Goal: Find specific page/section

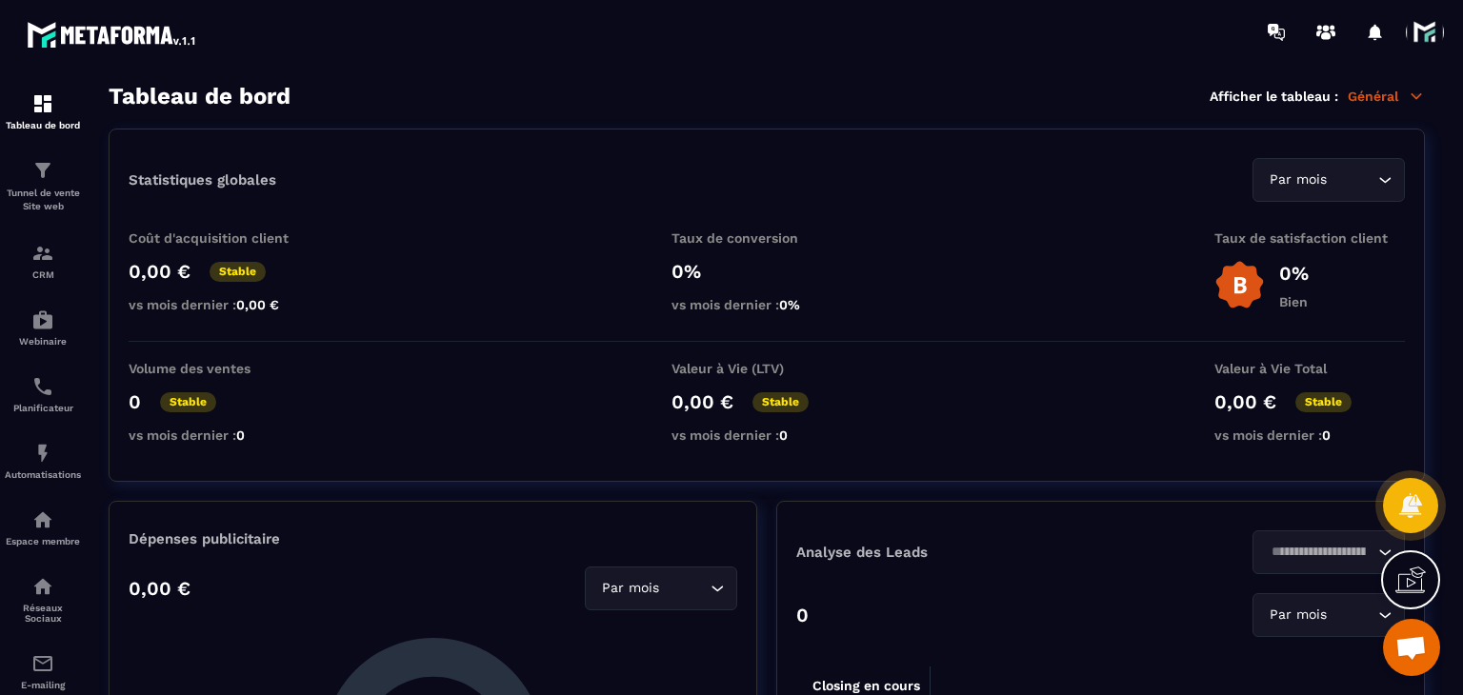
scroll to position [117, 0]
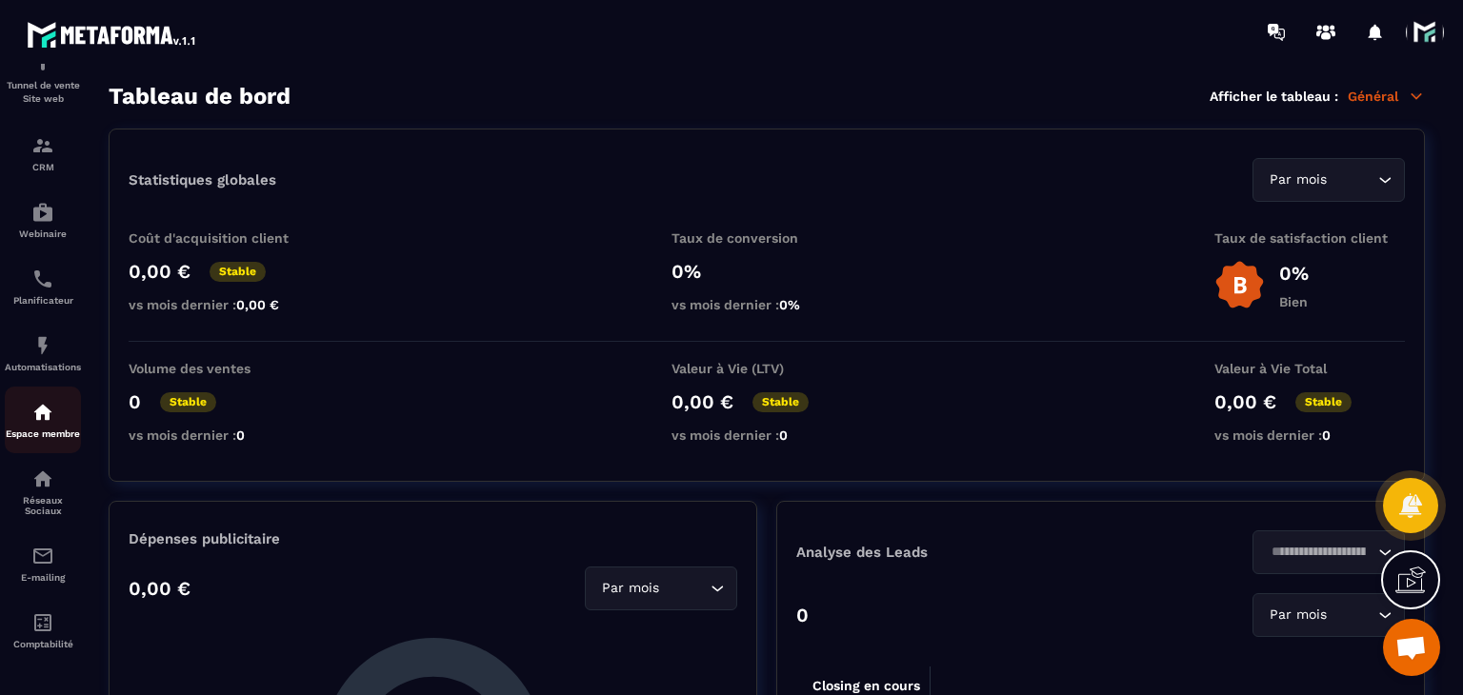
click at [30, 387] on link "Espace membre" at bounding box center [43, 420] width 76 height 67
click at [43, 413] on img at bounding box center [42, 412] width 23 height 23
